Goal: Book appointment/travel/reservation

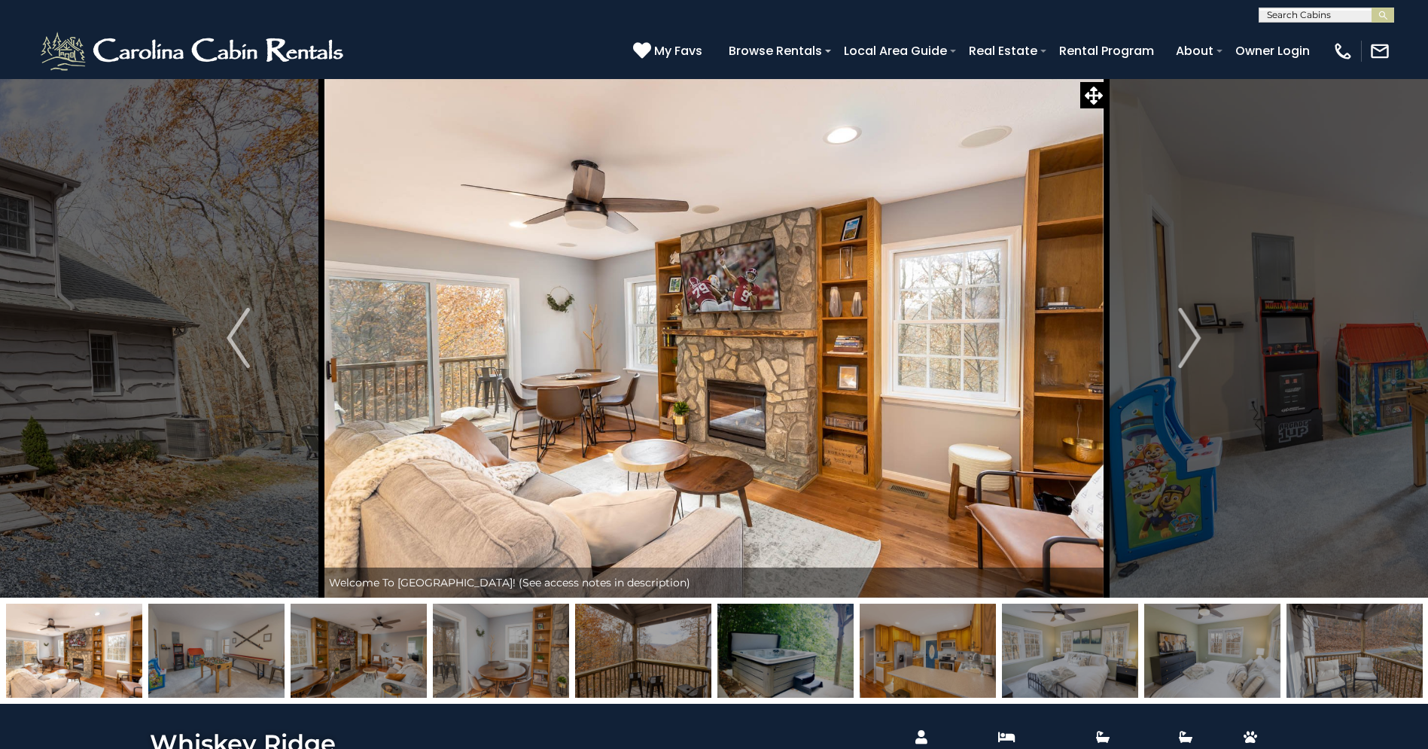
scroll to position [1, 0]
click at [1291, 11] on input "text" at bounding box center [1326, 17] width 132 height 15
type input "*****"
click at [1286, 39] on em "Carol" at bounding box center [1312, 36] width 90 height 14
click at [1372, 8] on button "submit" at bounding box center [1383, 15] width 23 height 15
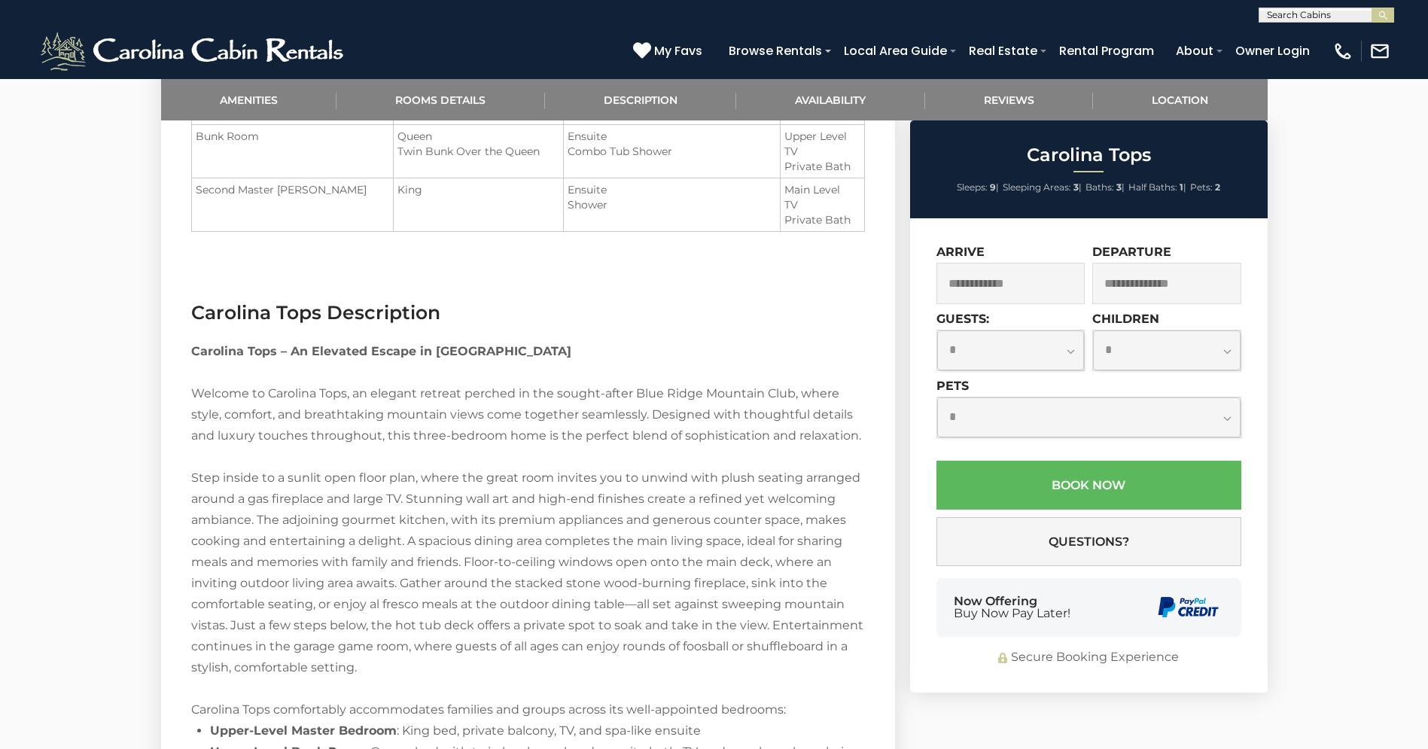
scroll to position [1498, 0]
